Goal: Information Seeking & Learning: Understand process/instructions

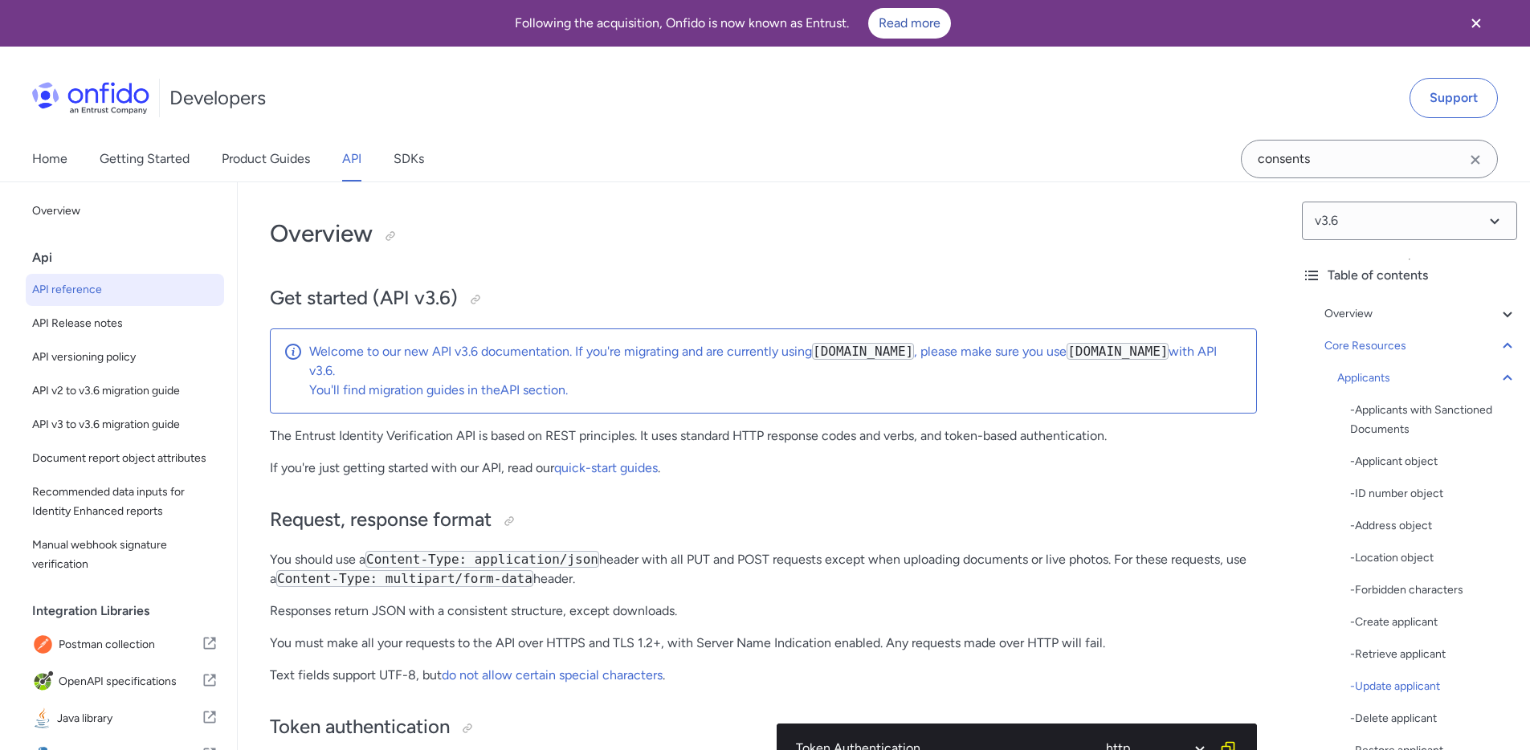
select select "http"
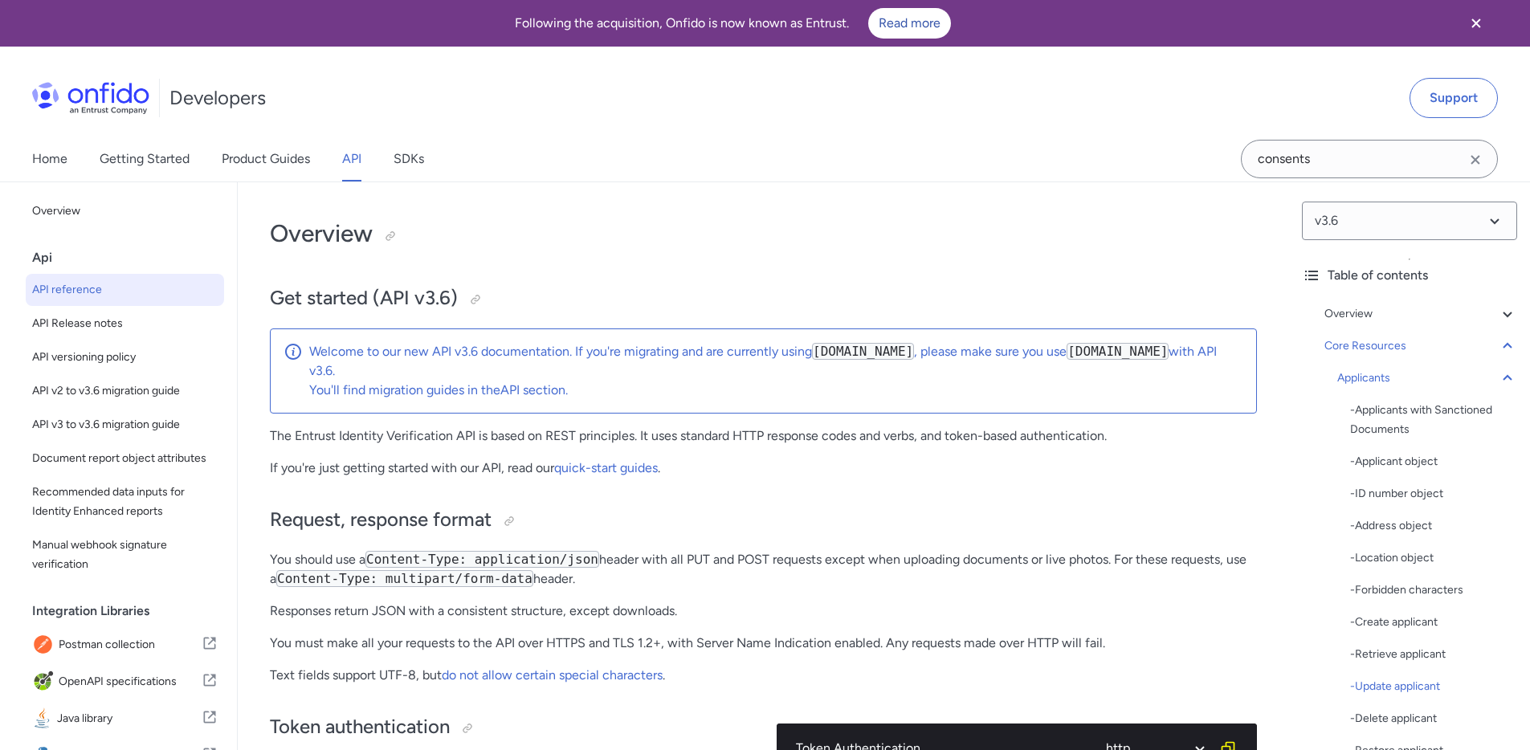
select select "http"
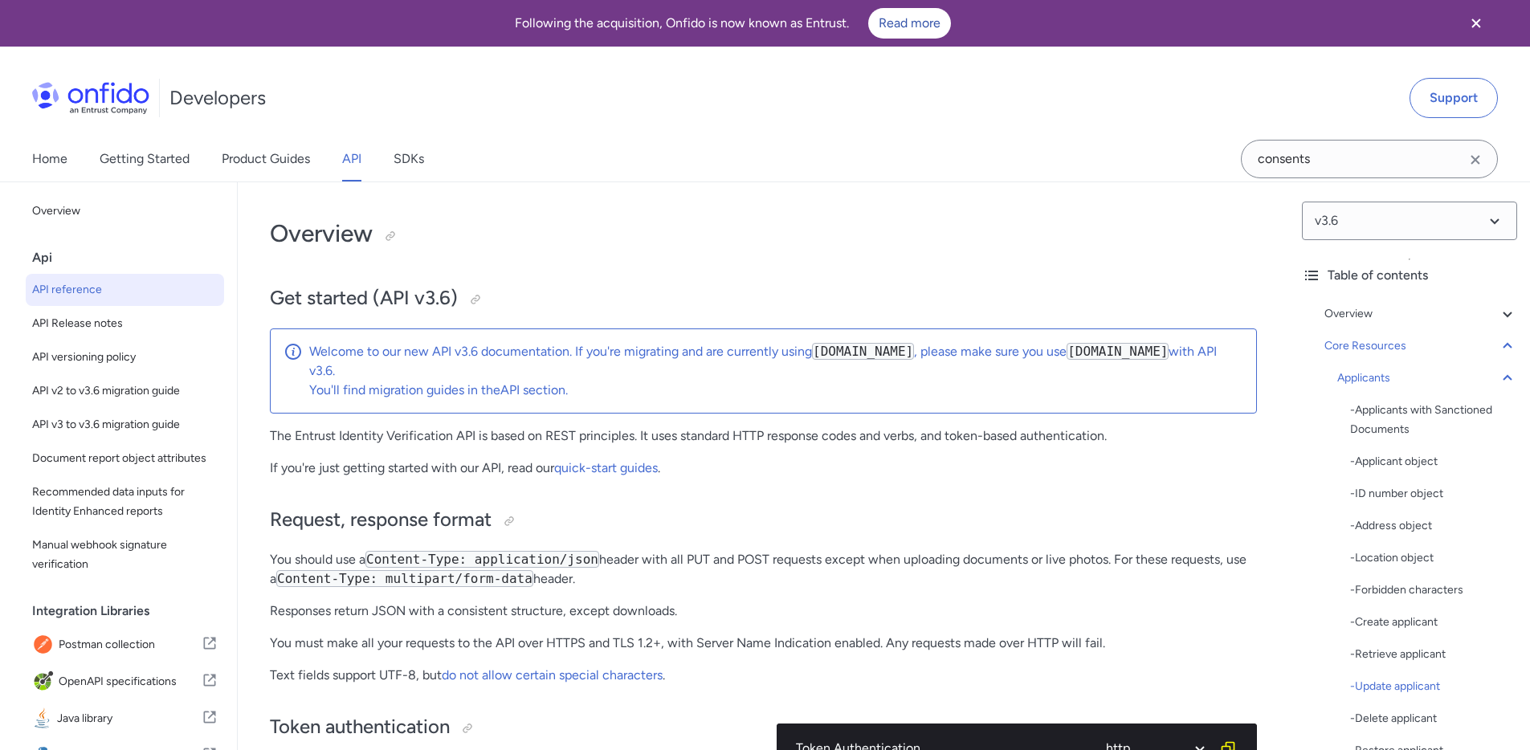
select select "http"
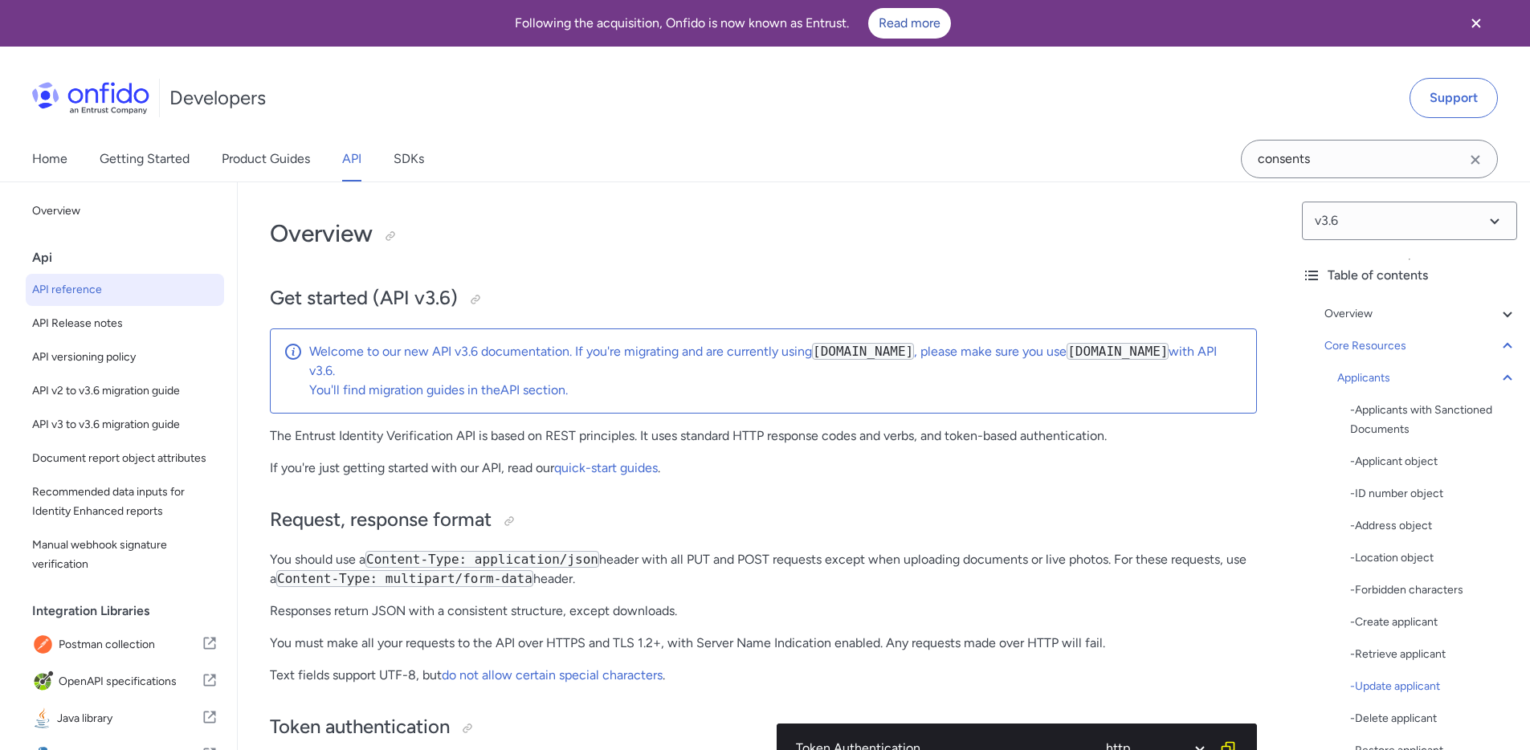
select select "http"
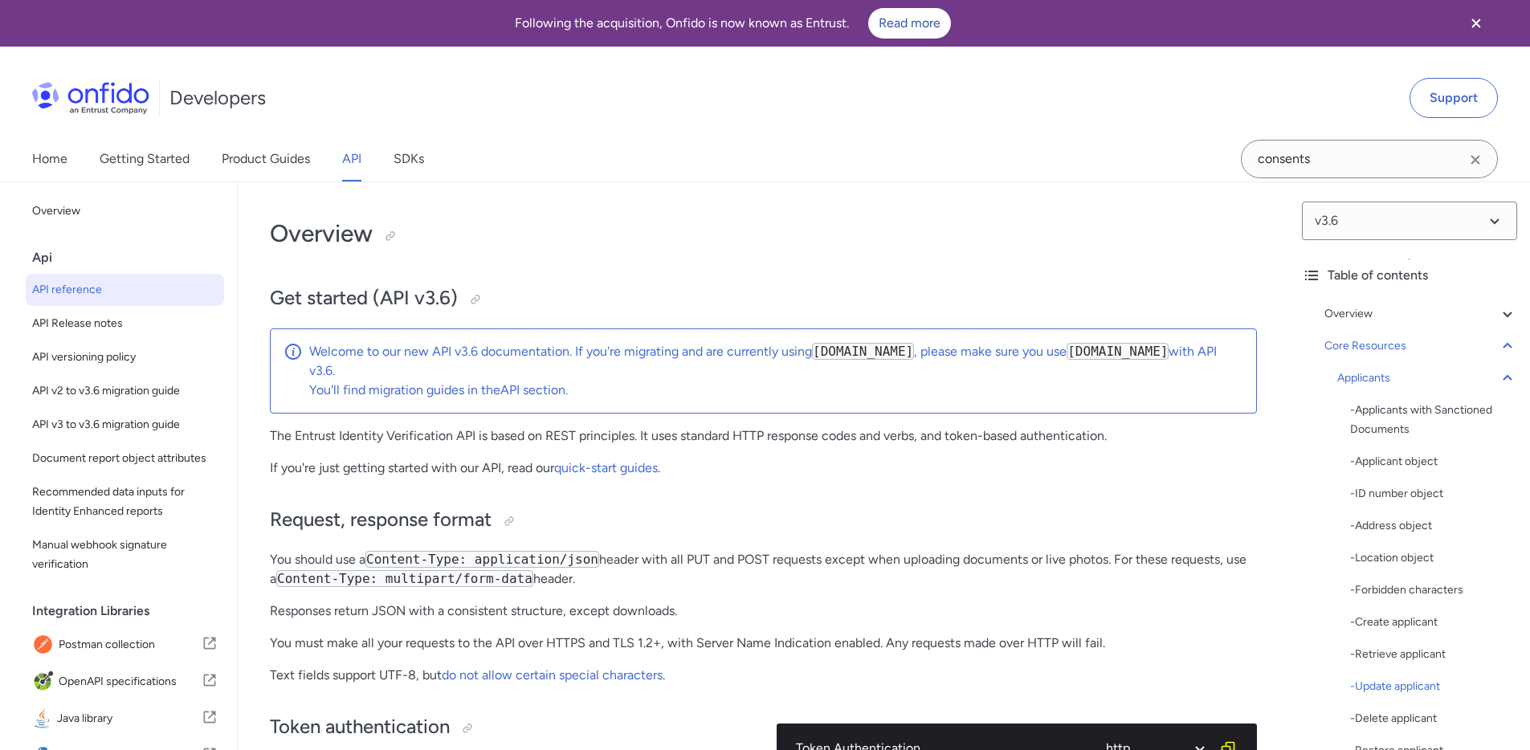
select select "http"
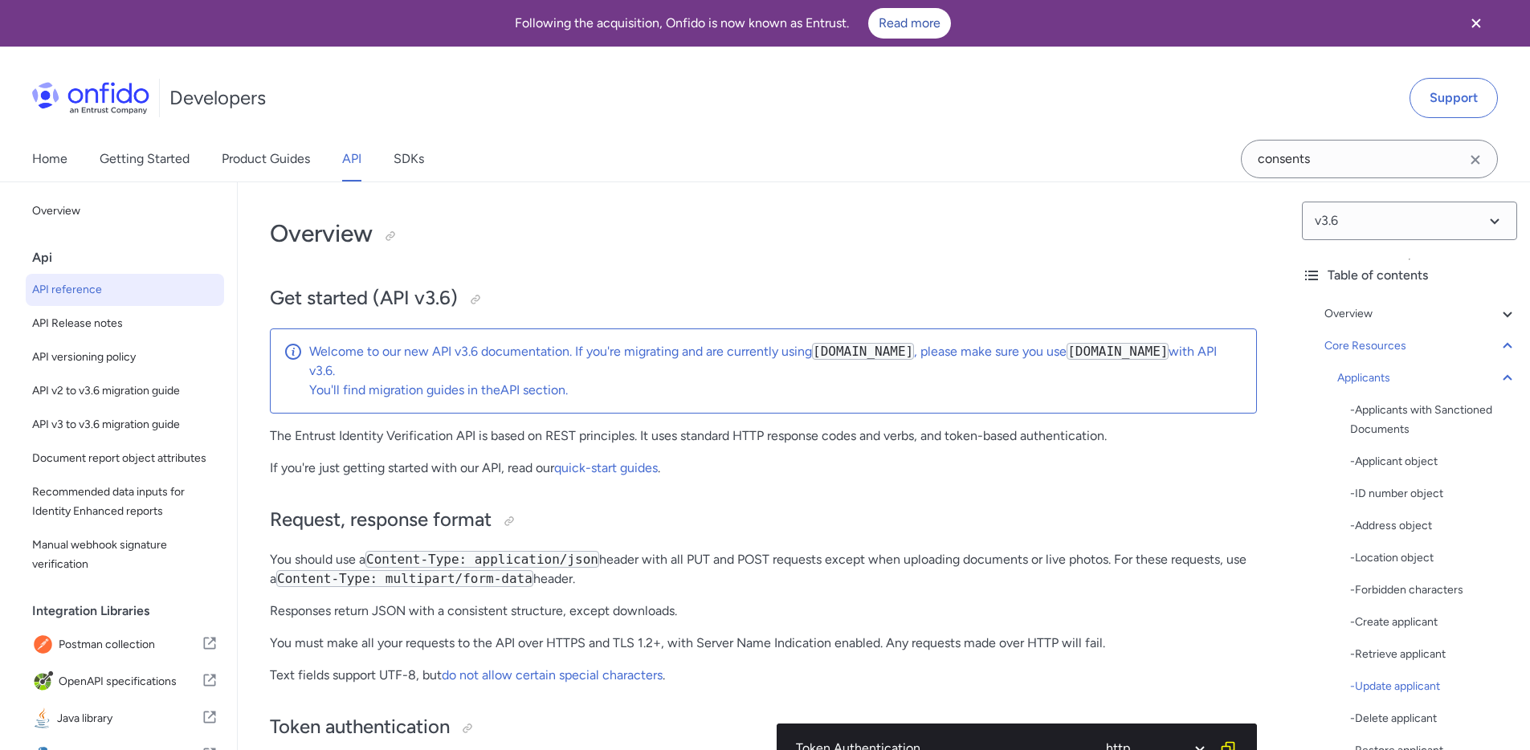
select select "http"
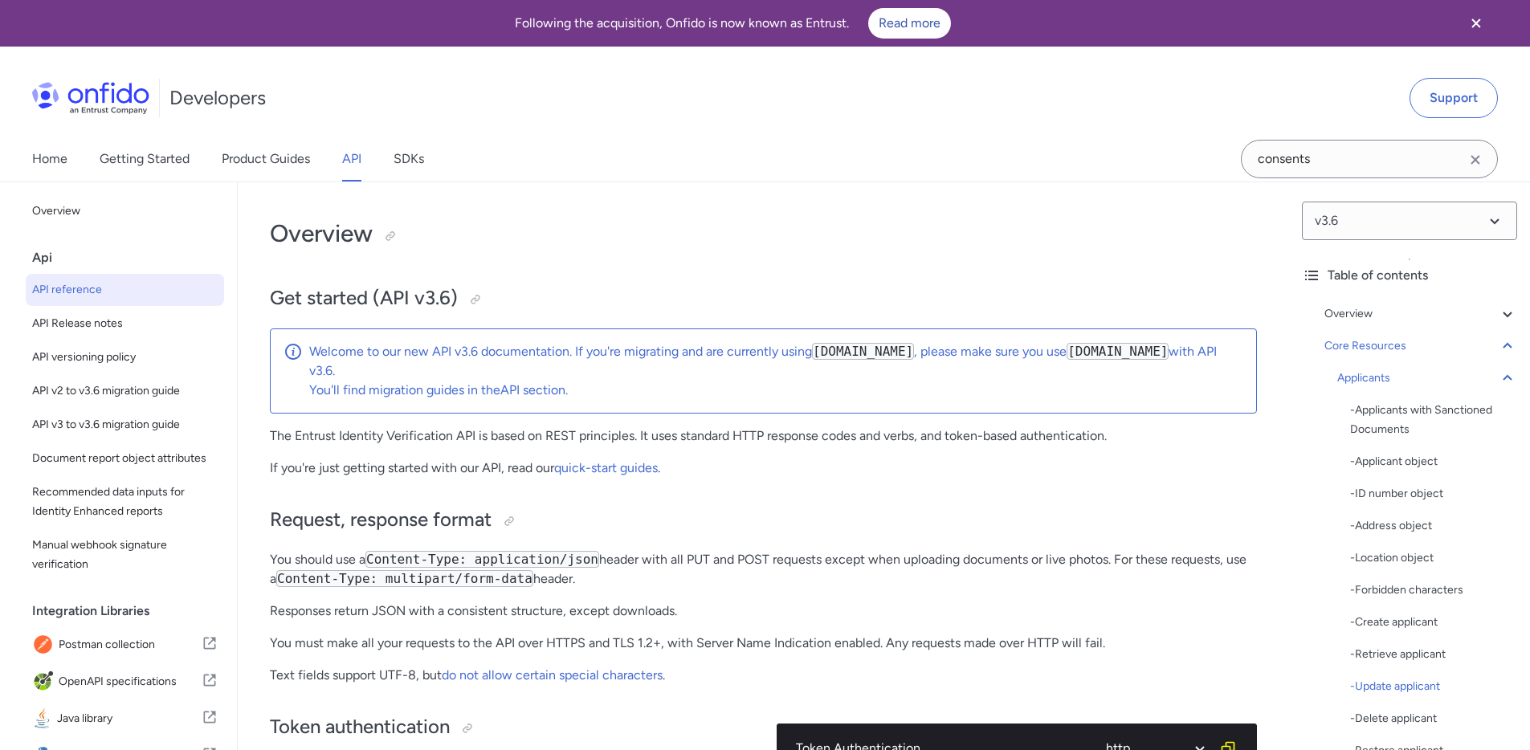
select select "http"
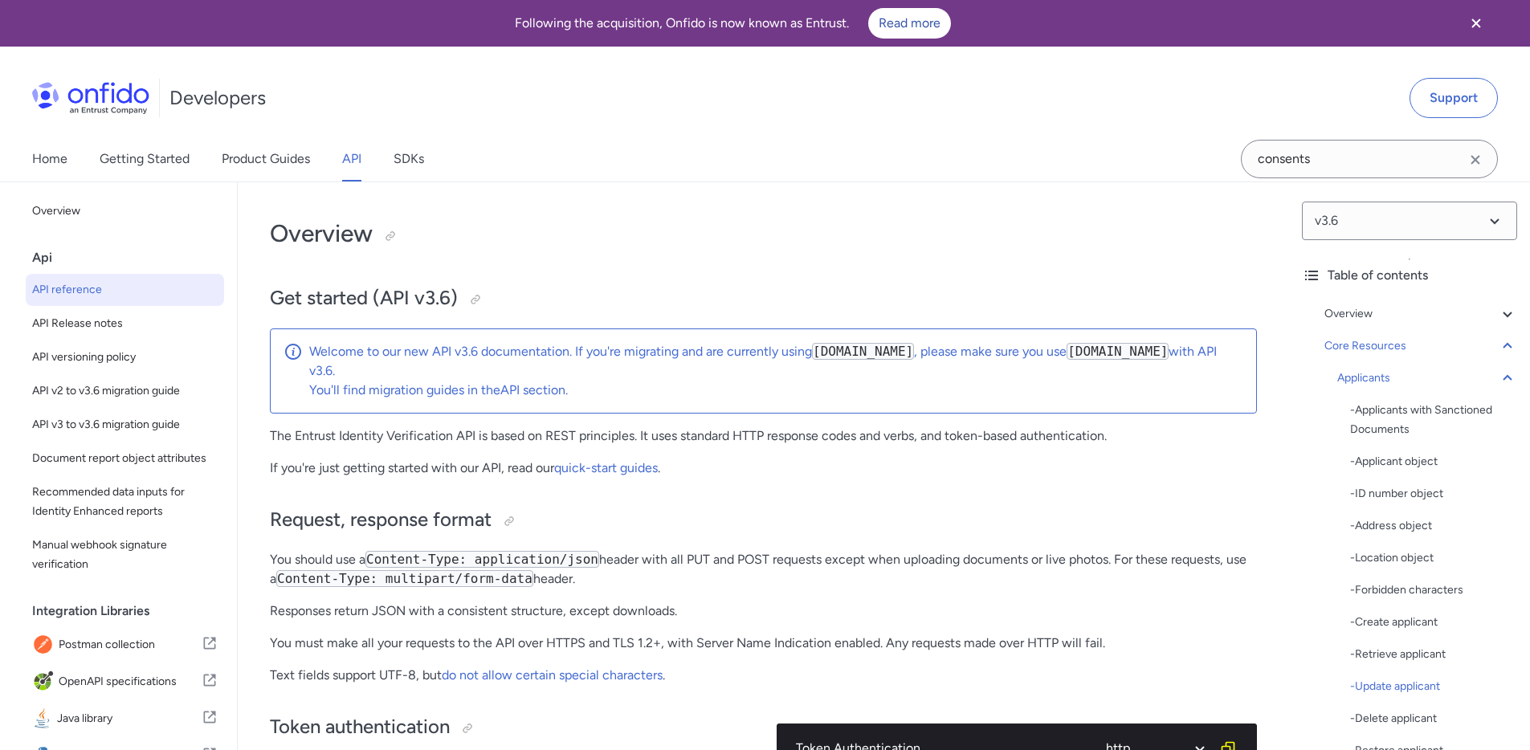
select select "http"
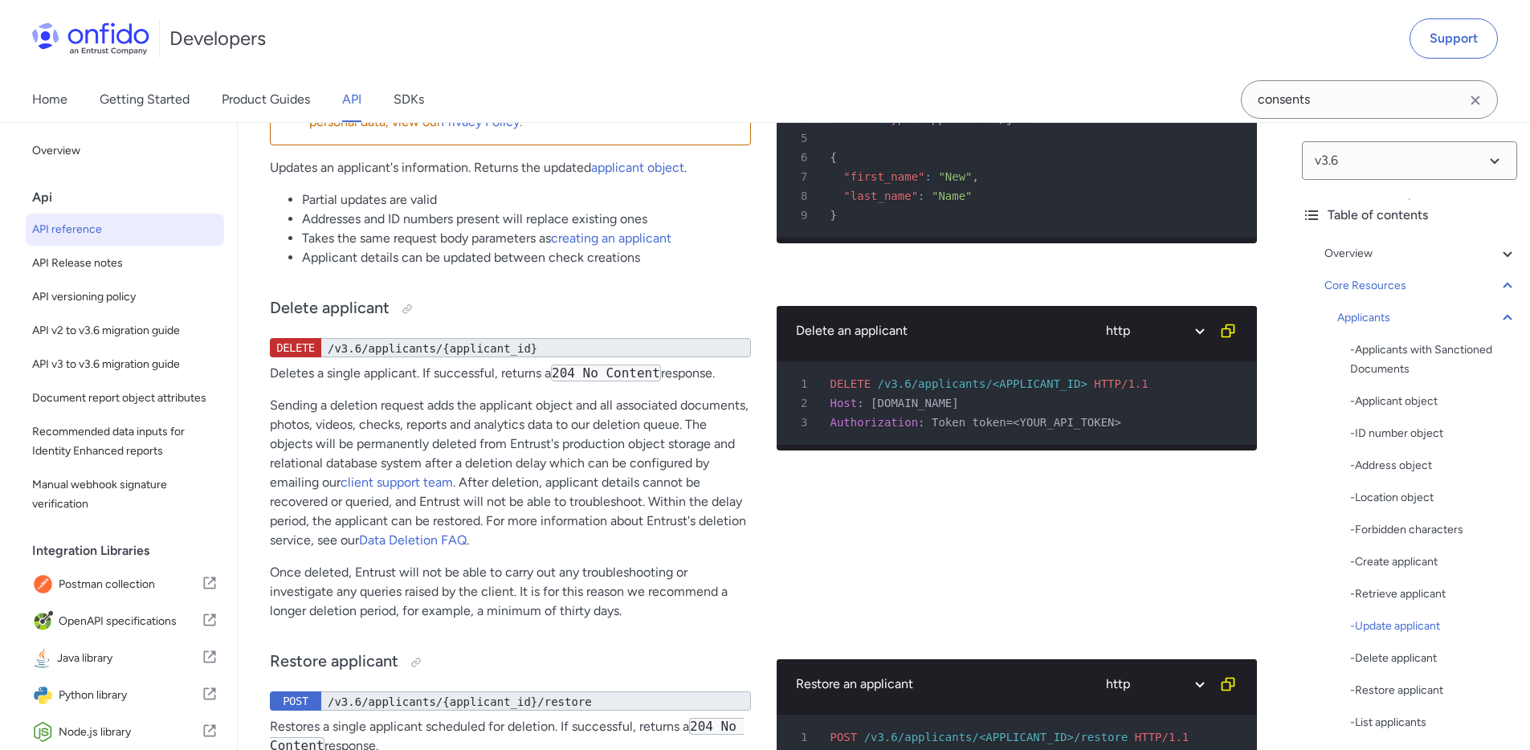
scroll to position [137, 0]
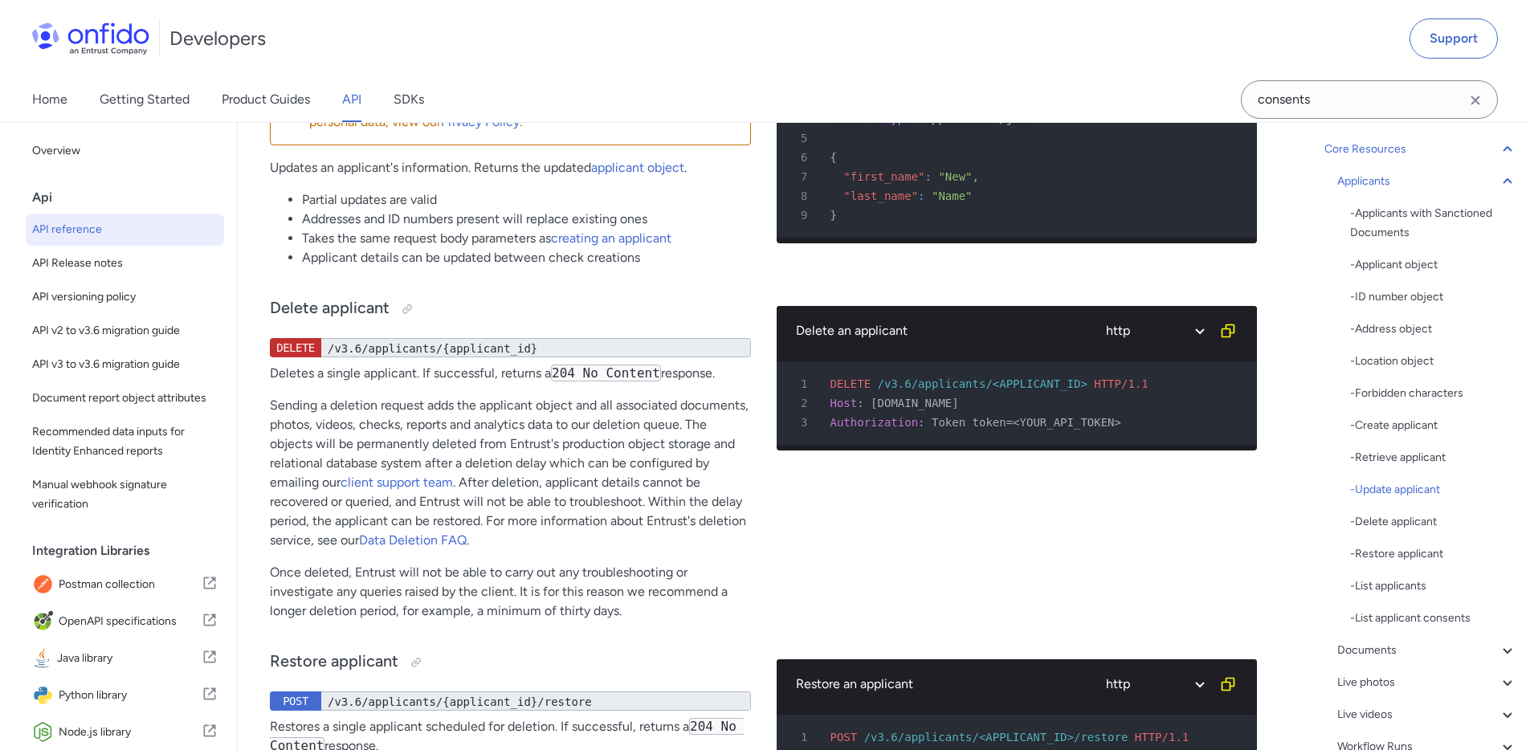
click at [460, 208] on div "Update applicant PUT /v3.6/applicants/{applicant_id} Using this endpoint in a l…" at bounding box center [510, 118] width 481 height 323
